Goal: Information Seeking & Learning: Understand process/instructions

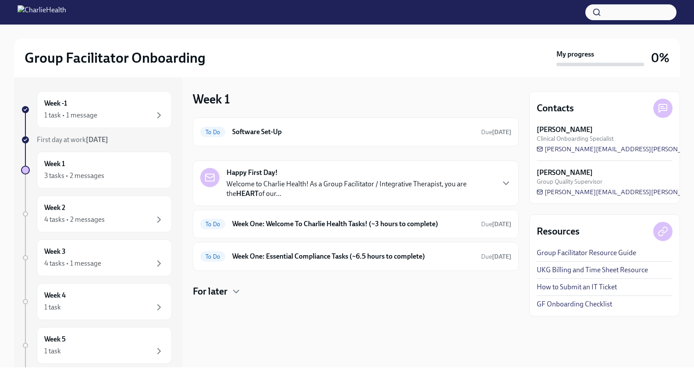
click at [322, 179] on div "Happy First Day! Welcome to Charlie Health! As a Group Facilitator / Integrativ…" at bounding box center [359, 183] width 267 height 31
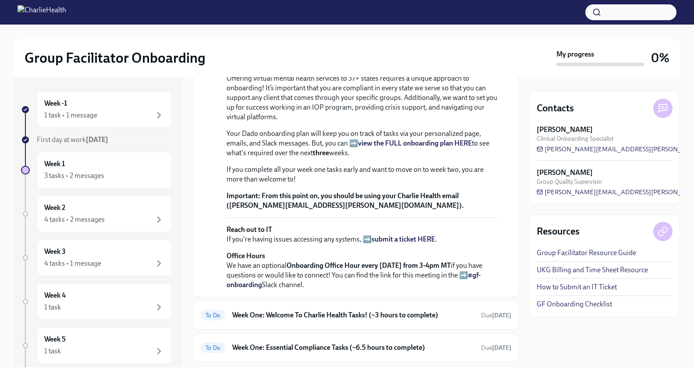
scroll to position [286, 0]
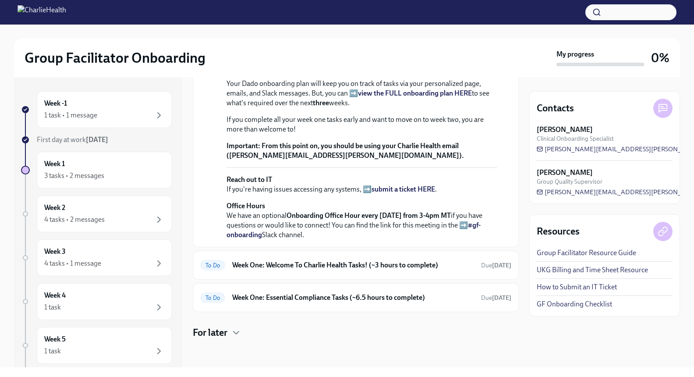
click at [365, 194] on p "Reach out to IT If you're having issues accessing any systems, ➡️ submit a tick…" at bounding box center [361, 184] width 271 height 19
click at [424, 193] on strong "submit a ticket HERE" at bounding box center [402, 189] width 63 height 8
click at [330, 157] on strong "From this point on, you should be using your Charlie Health email (mary.zimmerm…" at bounding box center [344, 150] width 237 height 18
click at [603, 283] on link "How to Submit an IT Ticket" at bounding box center [576, 287] width 80 height 10
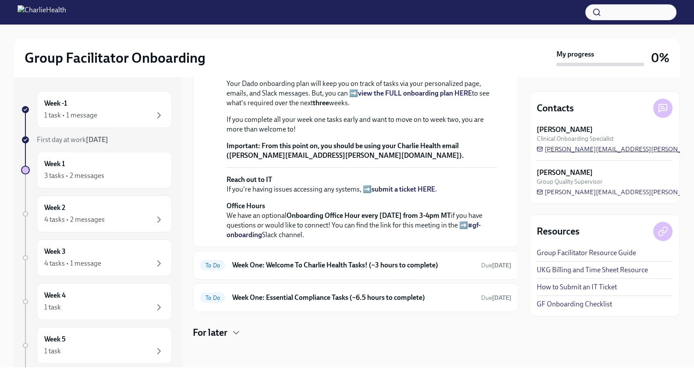
click at [563, 148] on span "lara.babalola@charliehealth.com" at bounding box center [645, 148] width 218 height 9
click at [313, 265] on h6 "Week One: Welcome To Charlie Health Tasks! (~3 hours to complete)" at bounding box center [353, 265] width 242 height 10
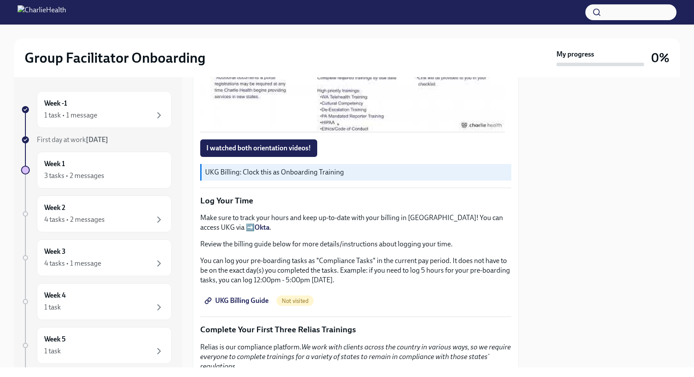
scroll to position [744, 0]
click at [240, 297] on span "UKG Billing Guide" at bounding box center [237, 299] width 62 height 9
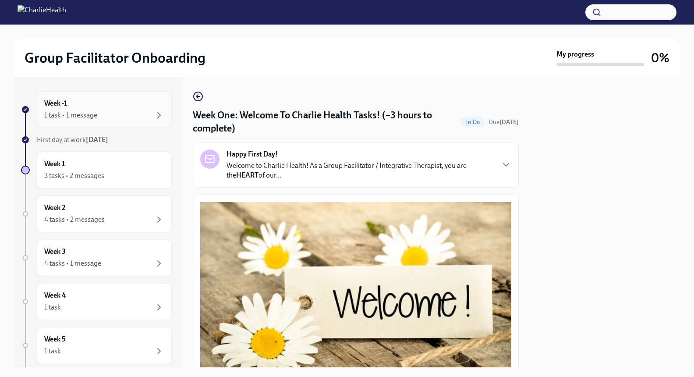
click at [60, 112] on div "1 task • 1 message" at bounding box center [70, 115] width 53 height 10
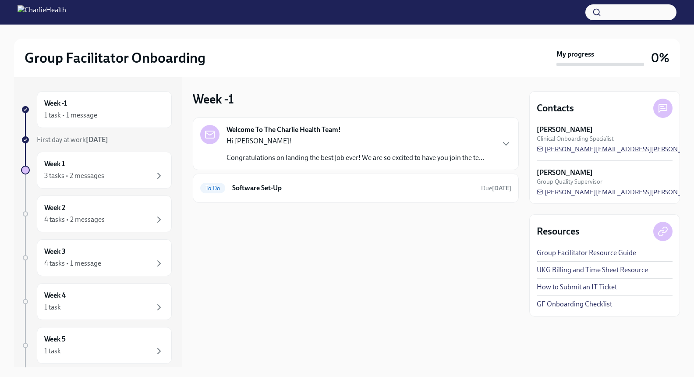
click at [570, 151] on span "lara.babalola@charliehealth.com" at bounding box center [645, 148] width 218 height 9
click at [560, 148] on span "lara.babalola@charliehealth.com" at bounding box center [645, 148] width 218 height 9
click at [268, 183] on h6 "Software Set-Up" at bounding box center [353, 188] width 242 height 10
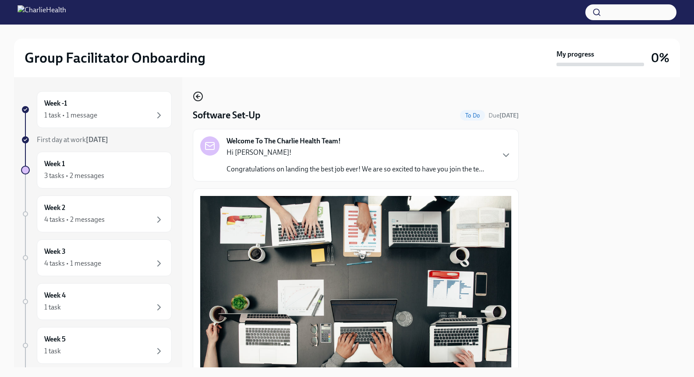
click at [201, 92] on icon "button" at bounding box center [198, 96] width 11 height 11
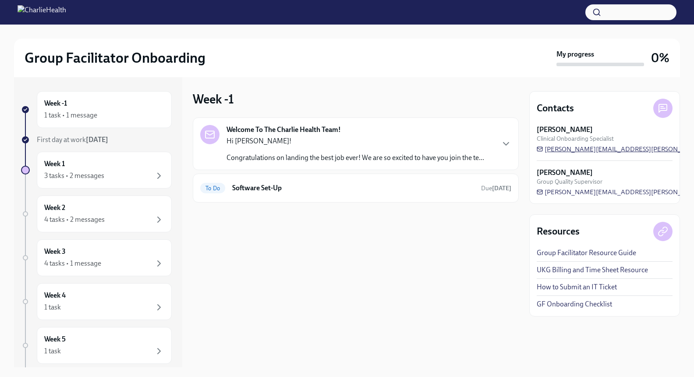
click at [606, 148] on span "lara.babalola@charliehealth.com" at bounding box center [645, 148] width 218 height 9
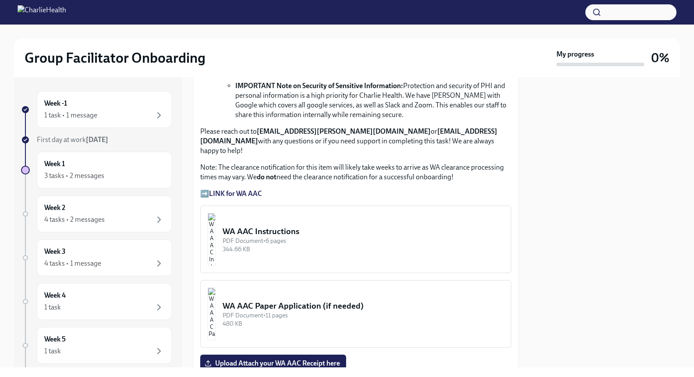
scroll to position [744, 0]
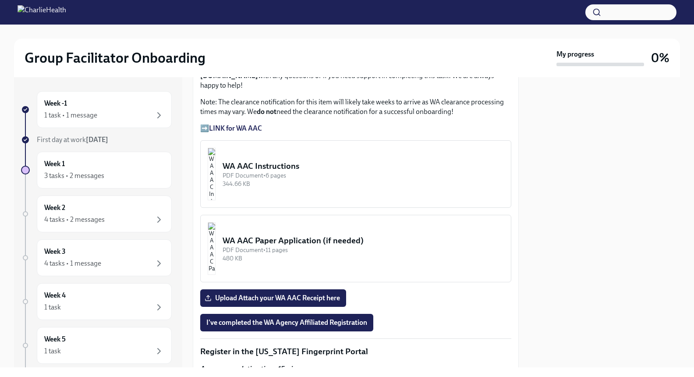
click at [215, 222] on img "button" at bounding box center [212, 248] width 8 height 53
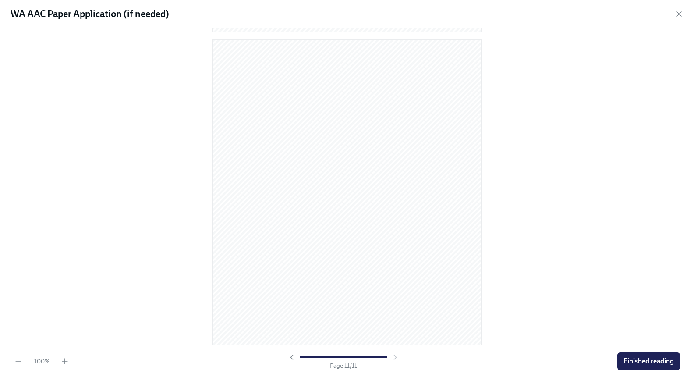
scroll to position [3592, 0]
click at [640, 356] on span "Finished reading" at bounding box center [648, 360] width 50 height 9
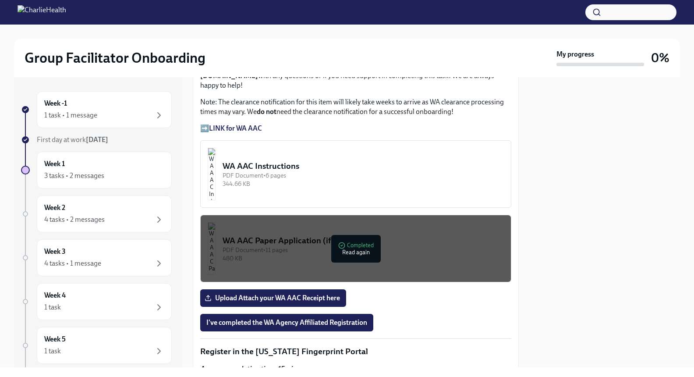
click at [354, 235] on div "WA AAC Paper Application (if needed)" at bounding box center [362, 240] width 281 height 11
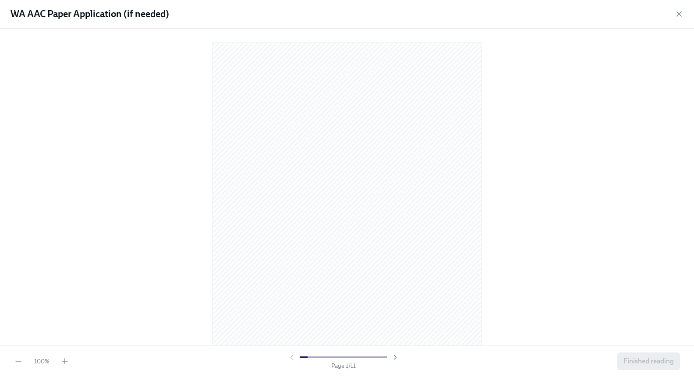
drag, startPoint x: 197, startPoint y: 102, endPoint x: 156, endPoint y: 205, distance: 110.4
click at [156, 205] on div at bounding box center [346, 184] width 665 height 299
click at [680, 11] on icon "button" at bounding box center [678, 14] width 9 height 9
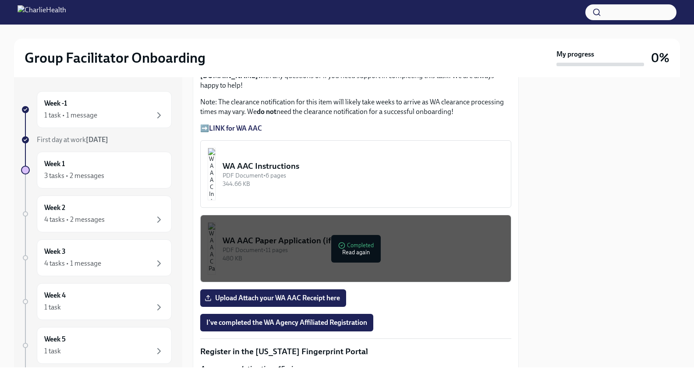
click at [285, 160] on div "WA AAC Instructions" at bounding box center [362, 165] width 281 height 11
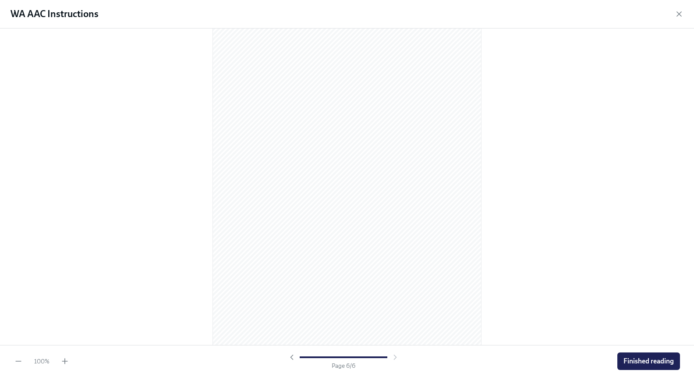
scroll to position [1819, 0]
